Goal: Navigation & Orientation: Find specific page/section

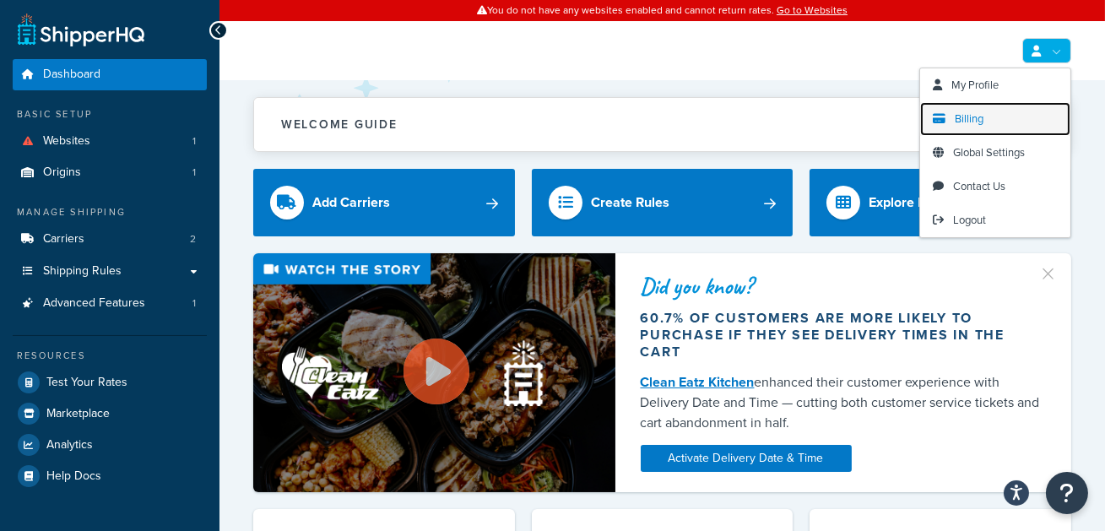
click at [993, 127] on link "Billing" at bounding box center [995, 119] width 150 height 34
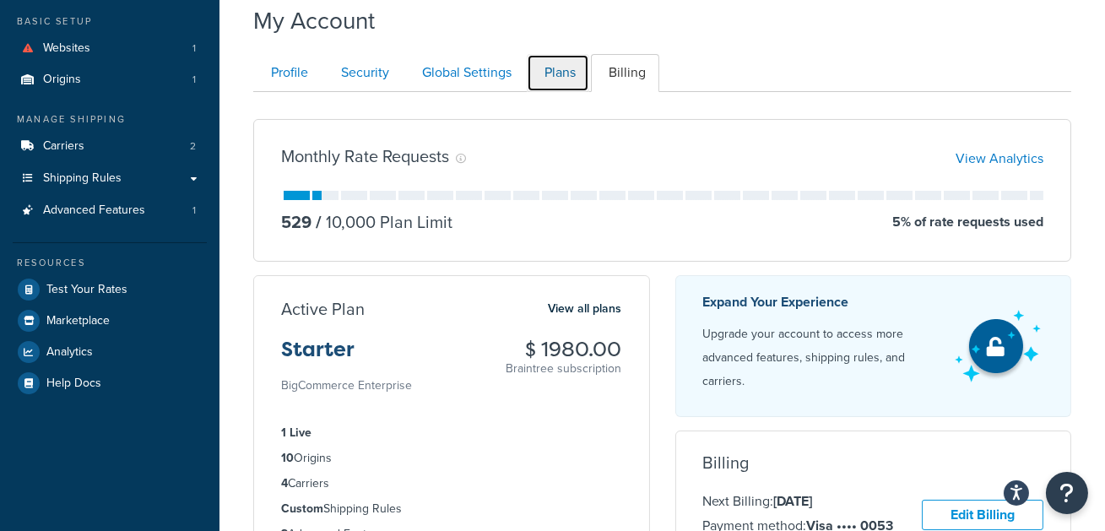
click at [555, 80] on link "Plans" at bounding box center [558, 73] width 62 height 38
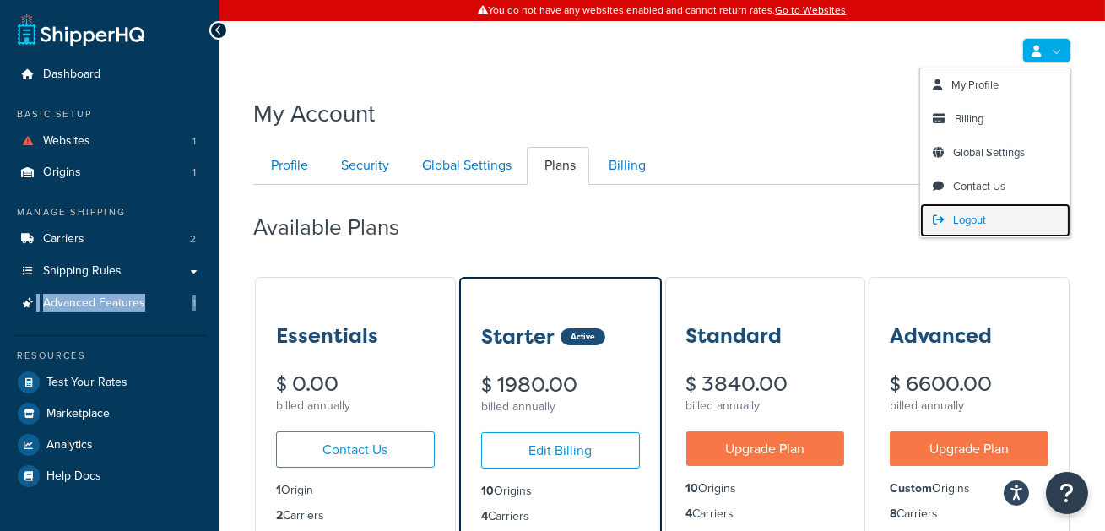
click at [980, 212] on span "Logout" at bounding box center [969, 220] width 33 height 16
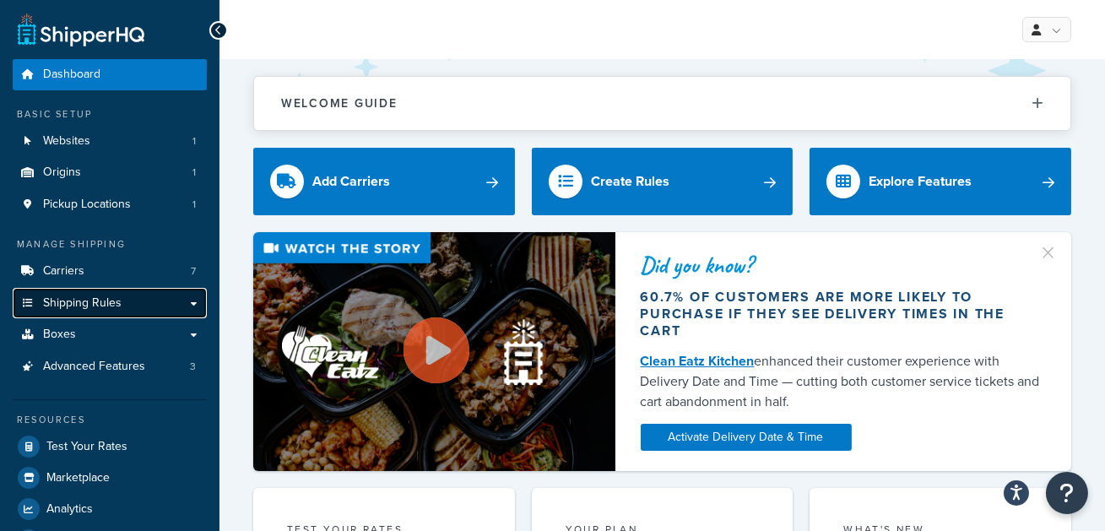
click at [166, 311] on link "Shipping Rules" at bounding box center [110, 303] width 194 height 31
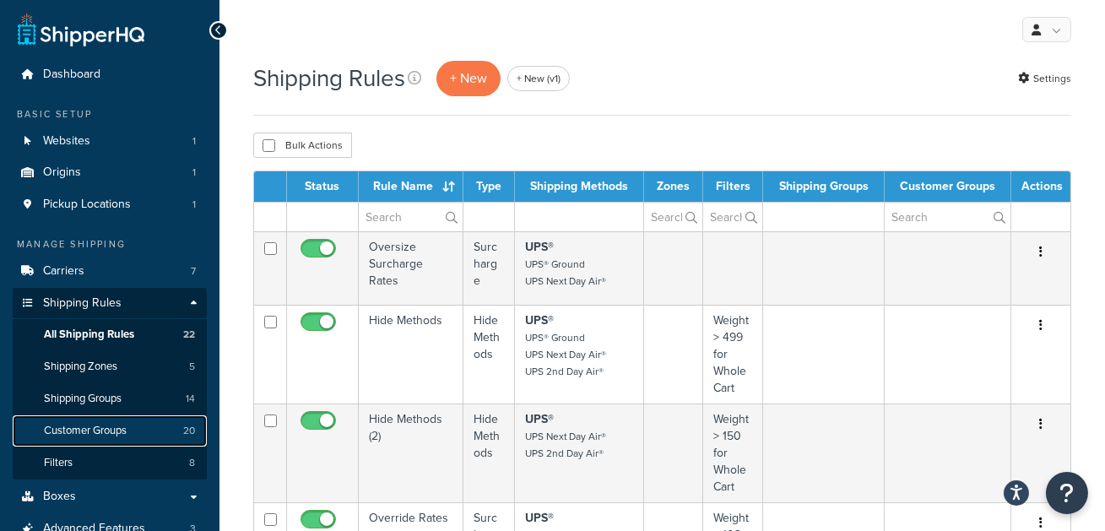
click at [140, 426] on link "Customer Groups 20" at bounding box center [110, 430] width 194 height 31
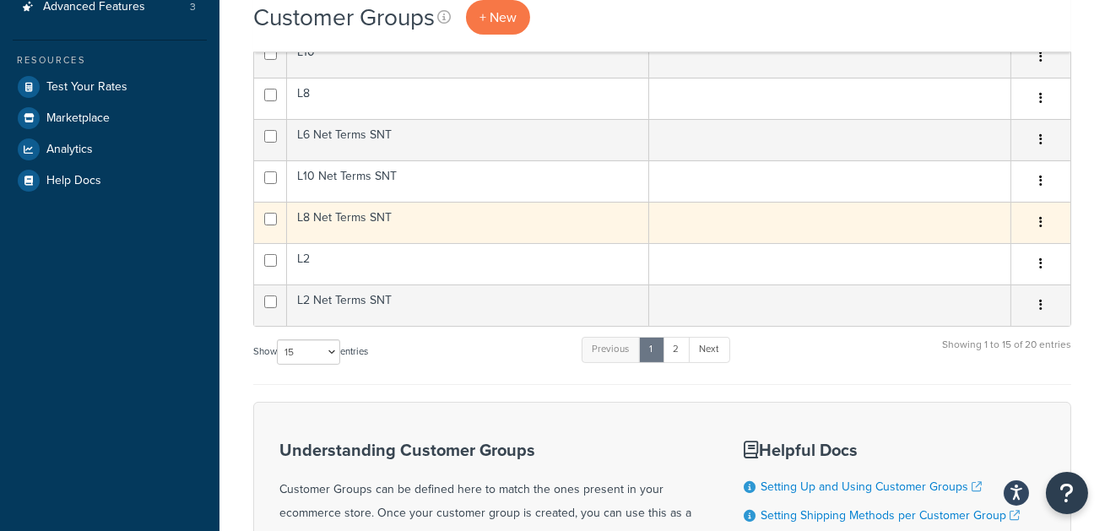
scroll to position [523, 0]
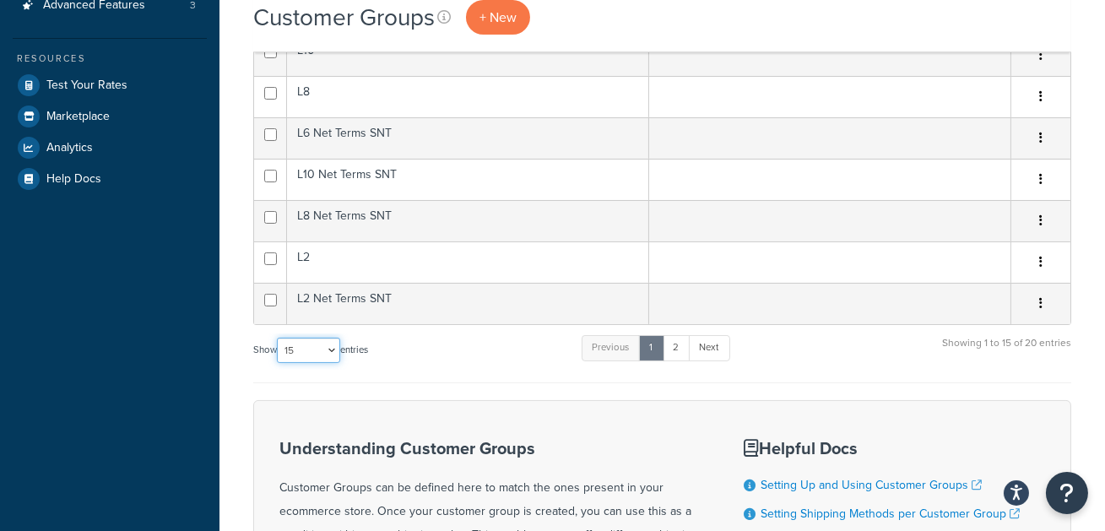
click at [311, 351] on select "10 15 25 50 100" at bounding box center [308, 350] width 63 height 25
select select "50"
click at [279, 363] on select "10 15 25 50 100" at bounding box center [308, 350] width 63 height 25
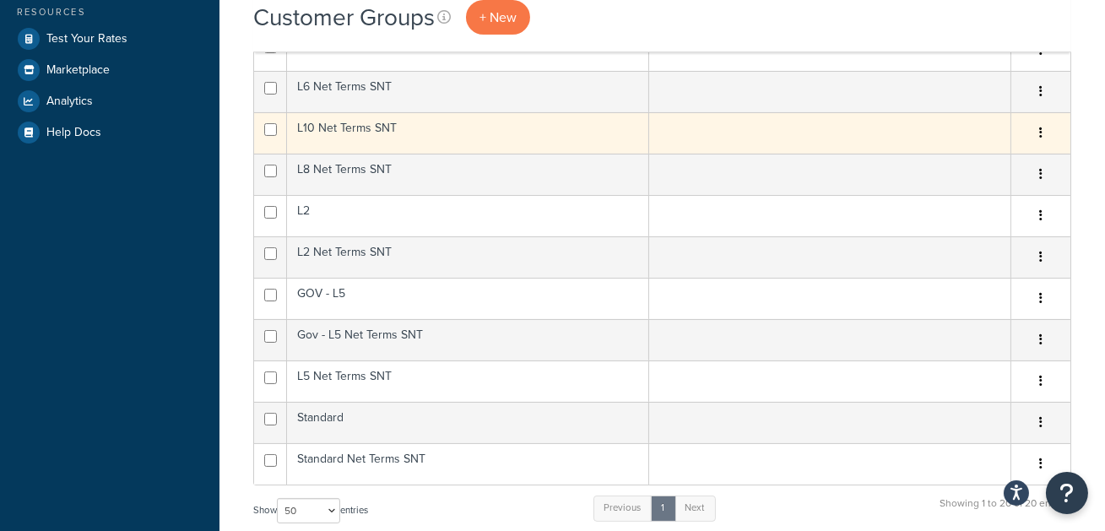
scroll to position [0, 0]
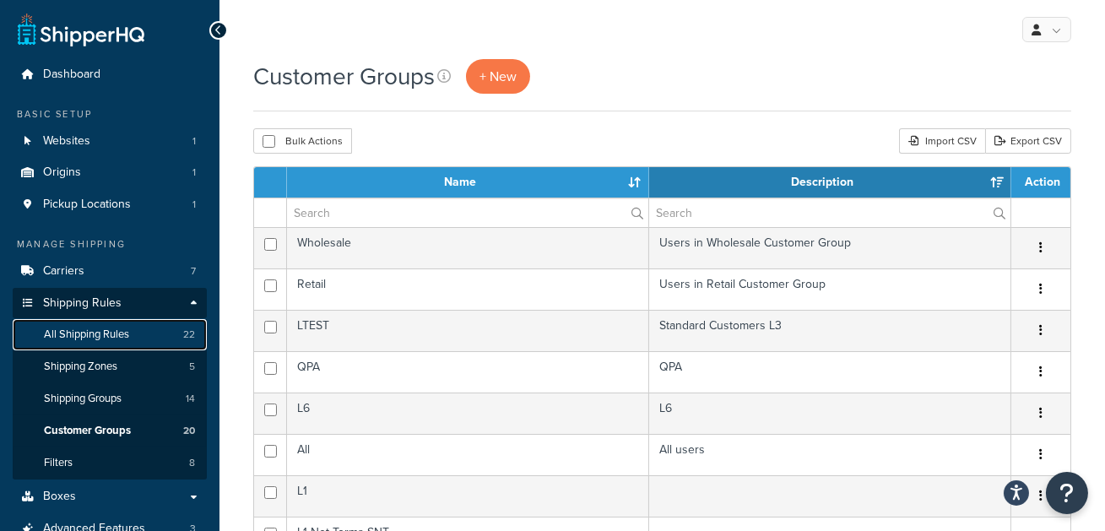
click at [162, 337] on link "All Shipping Rules 22" at bounding box center [110, 334] width 194 height 31
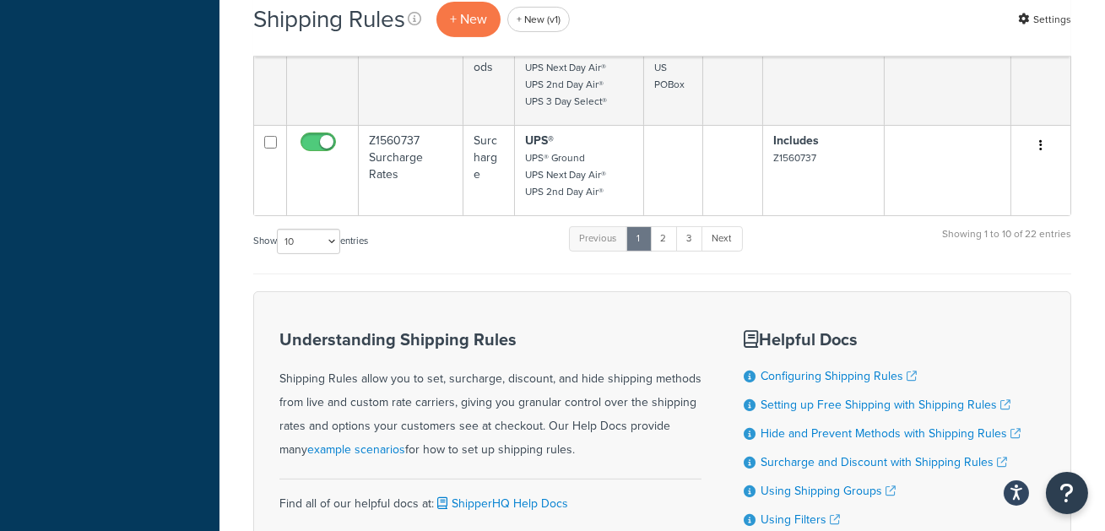
scroll to position [961, 0]
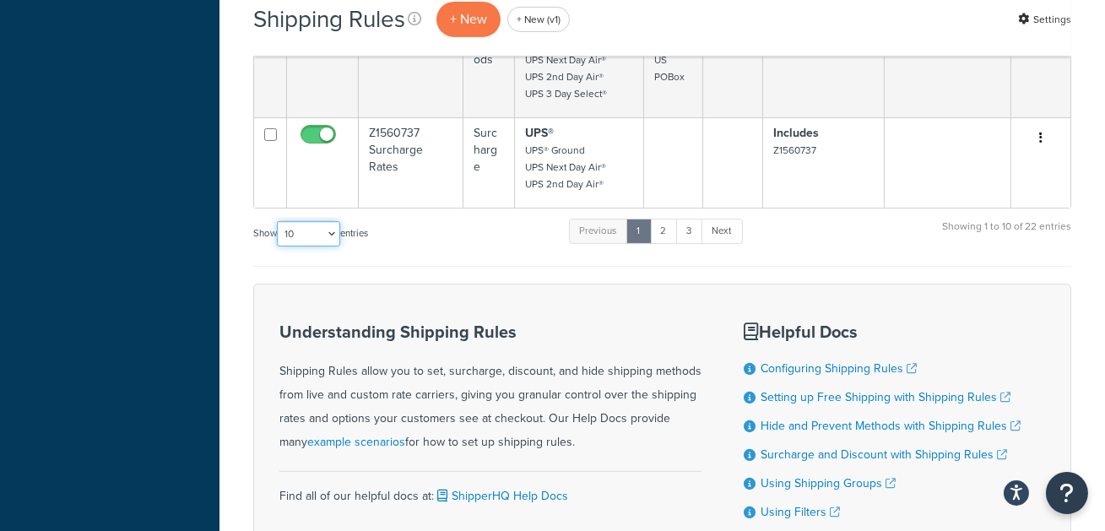
click at [304, 234] on select "10 15 25 50 100 1000" at bounding box center [308, 233] width 63 height 25
select select "50"
click at [279, 221] on select "10 15 25 50 100 1000" at bounding box center [308, 233] width 63 height 25
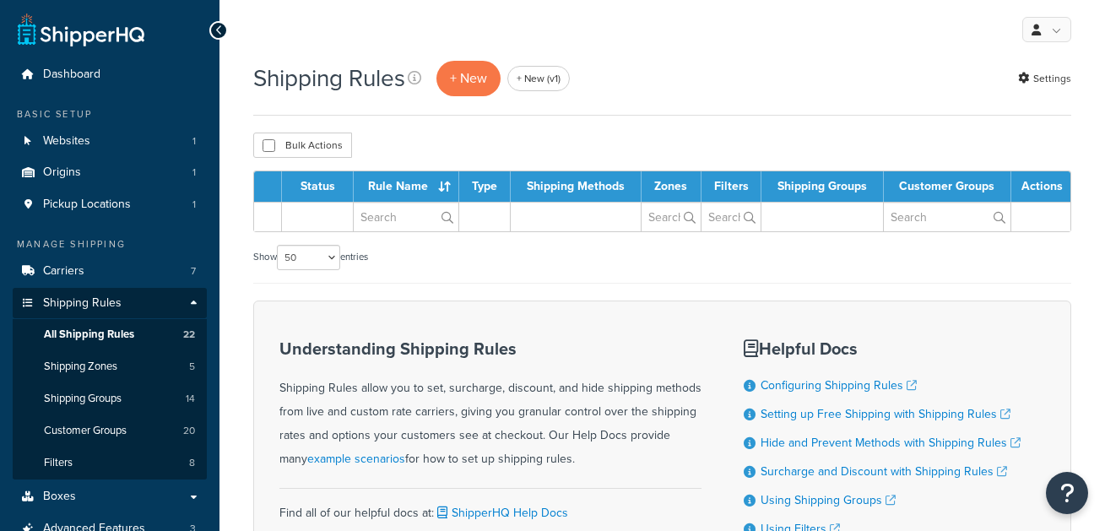
select select "50"
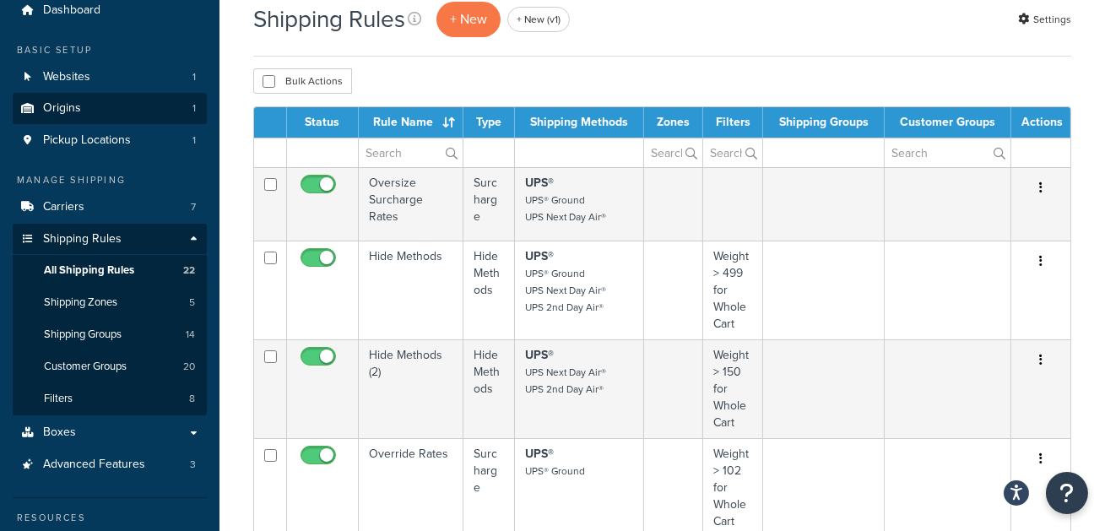
scroll to position [65, 0]
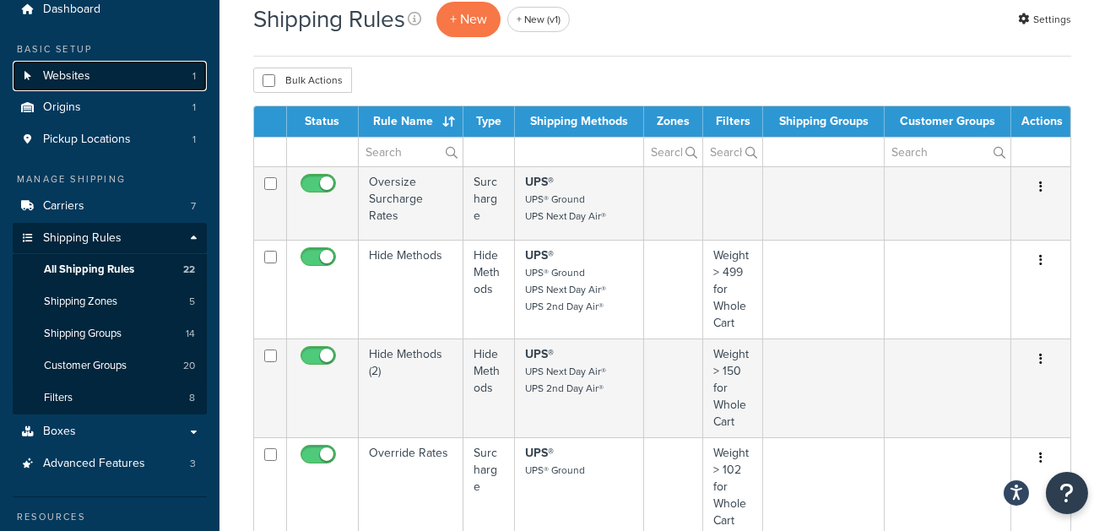
click at [116, 72] on link "Websites 1" at bounding box center [110, 76] width 194 height 31
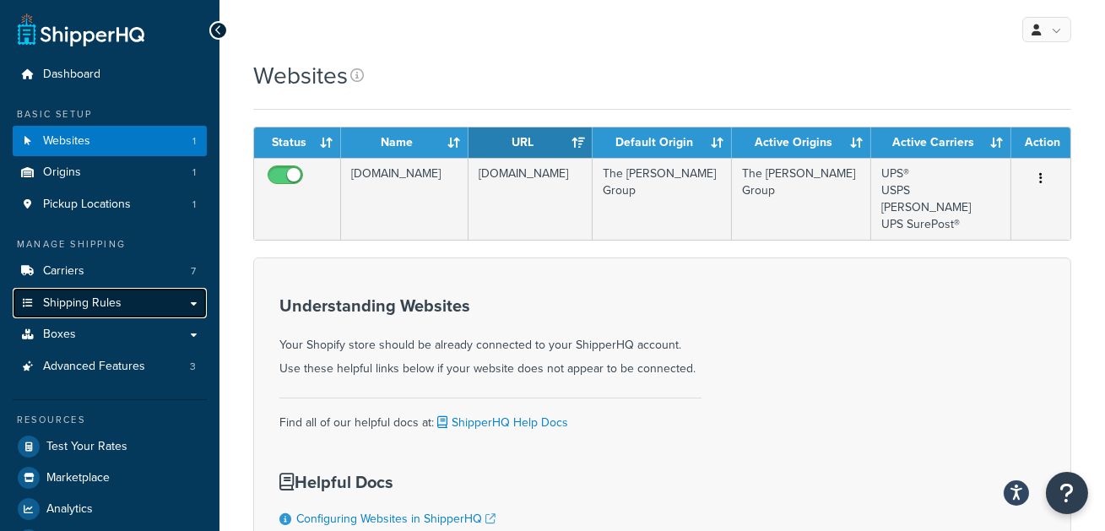
click at [107, 314] on link "Shipping Rules" at bounding box center [110, 303] width 194 height 31
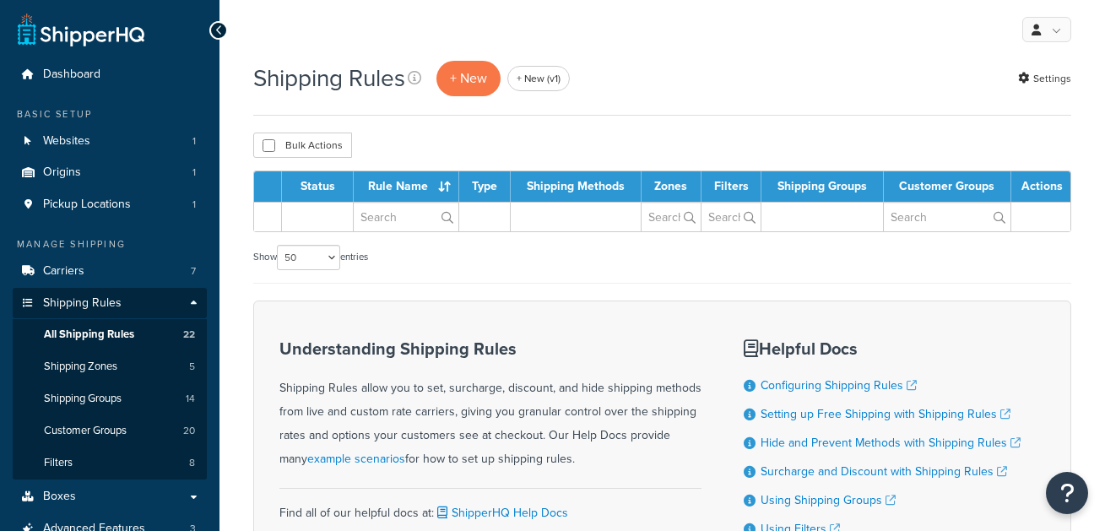
select select "50"
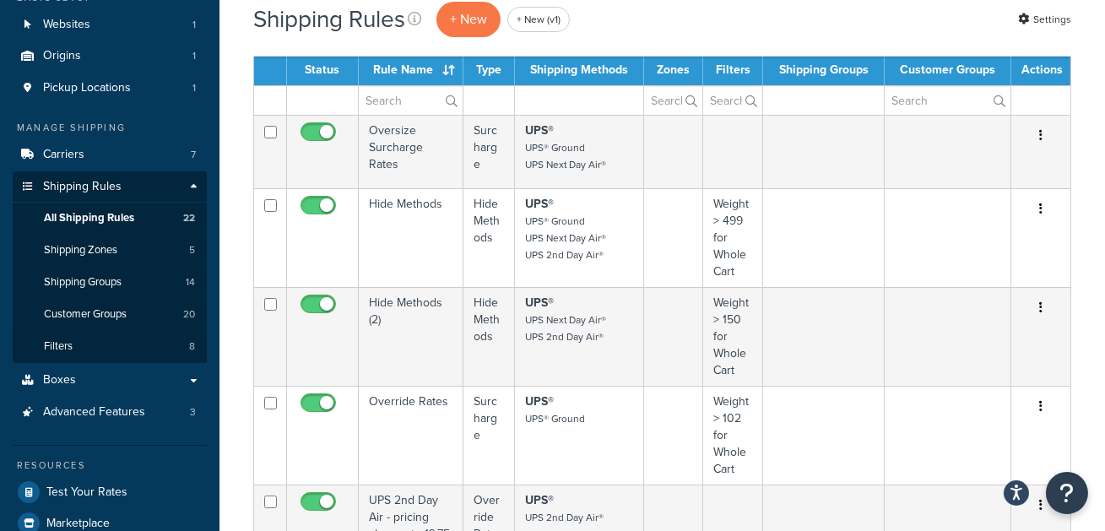
scroll to position [133, 0]
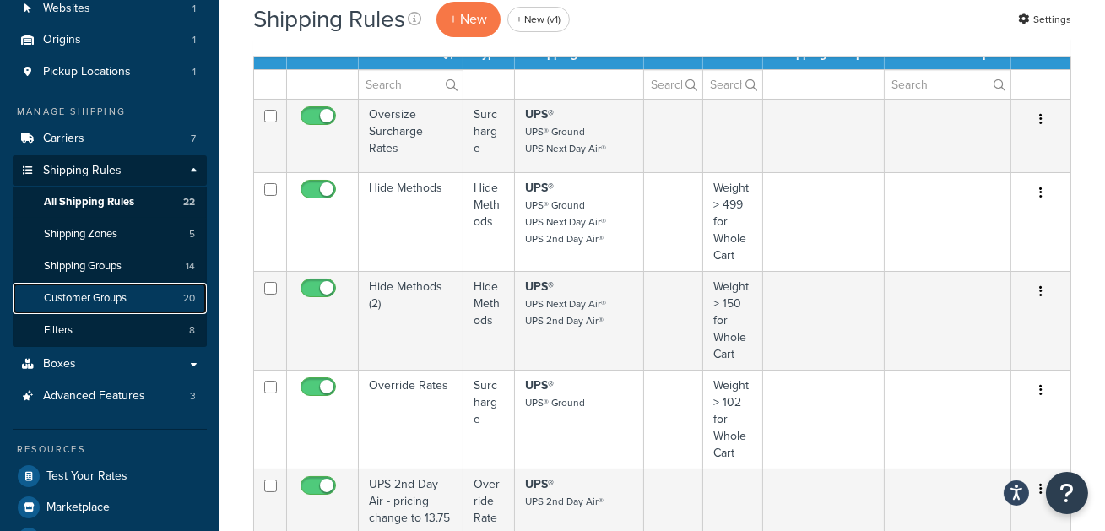
click at [109, 294] on span "Customer Groups" at bounding box center [85, 298] width 83 height 14
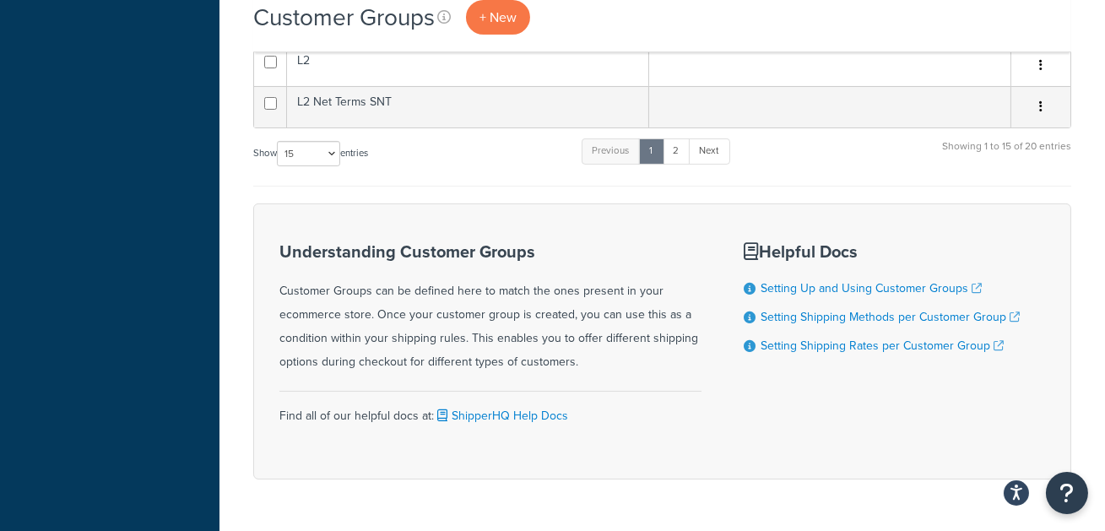
scroll to position [665, 0]
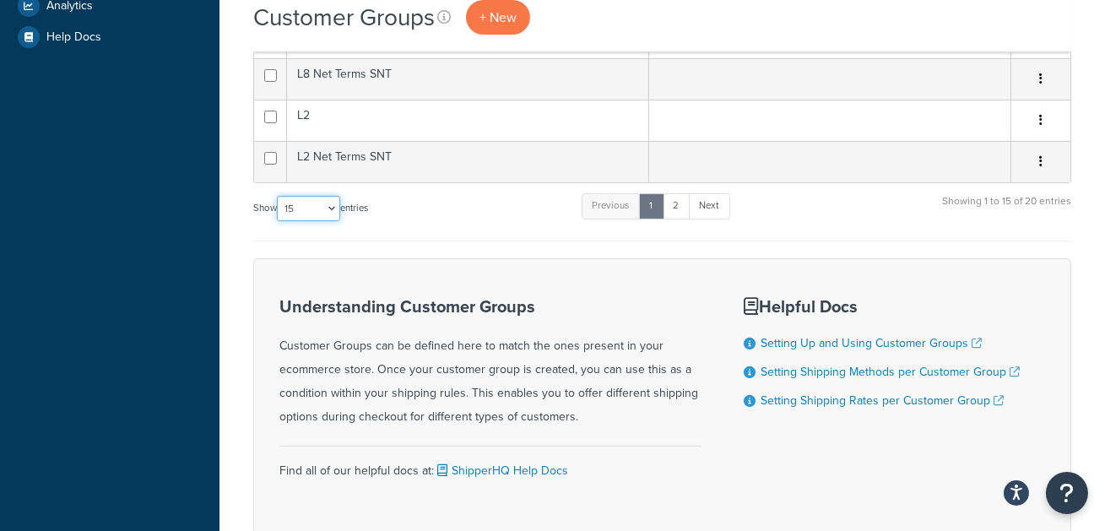
click at [322, 215] on select "10 15 25 50 100" at bounding box center [308, 208] width 63 height 25
select select "50"
click at [279, 221] on select "10 15 25 50 100" at bounding box center [308, 208] width 63 height 25
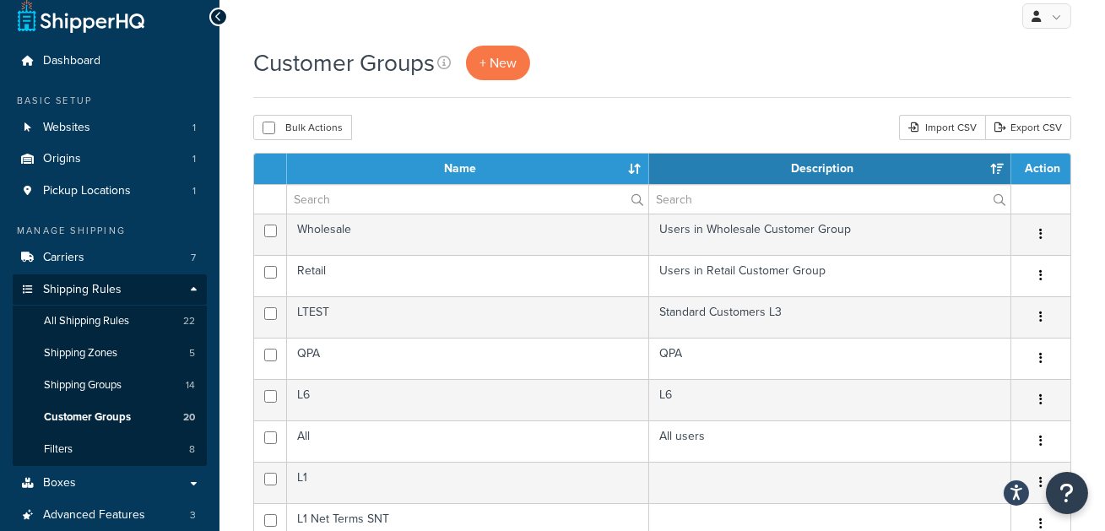
scroll to position [0, 0]
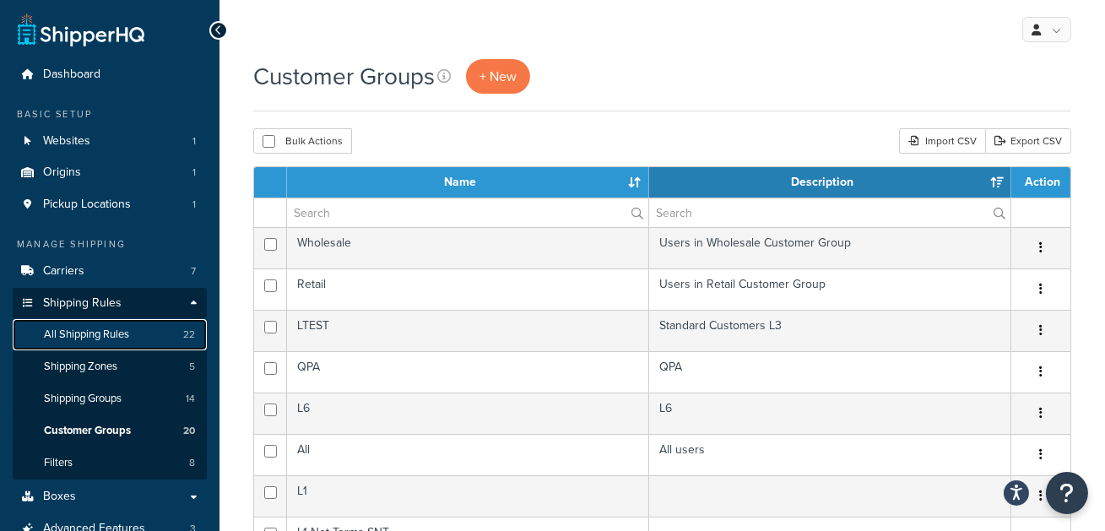
click at [179, 328] on link "All Shipping Rules 22" at bounding box center [110, 334] width 194 height 31
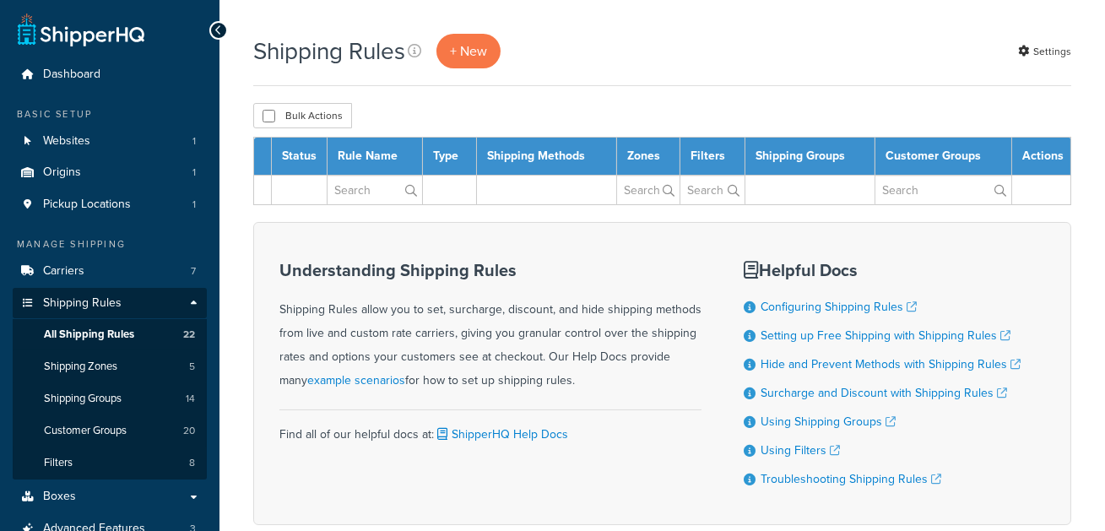
select select "50"
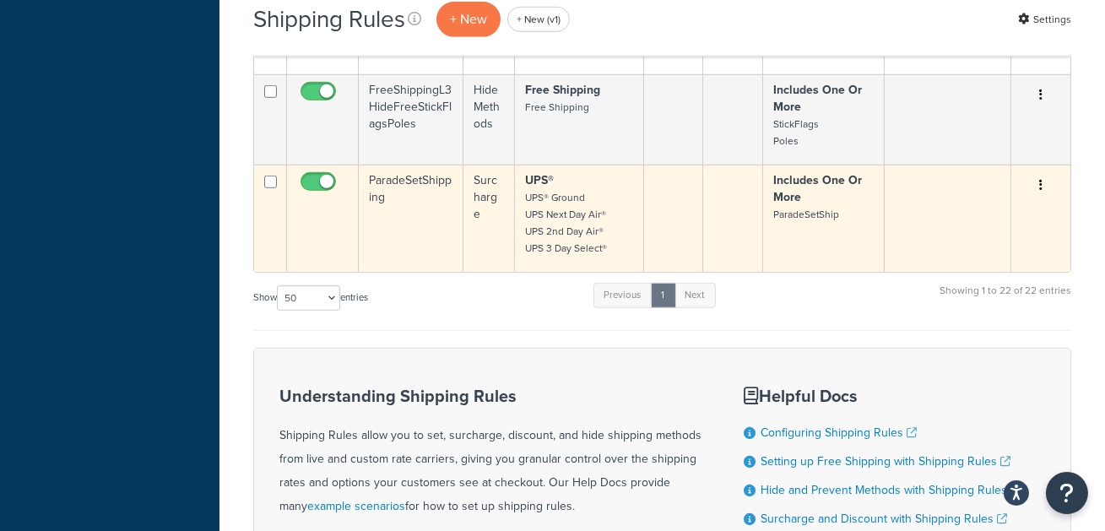
scroll to position [2486, 0]
